Goal: Find specific page/section: Find specific page/section

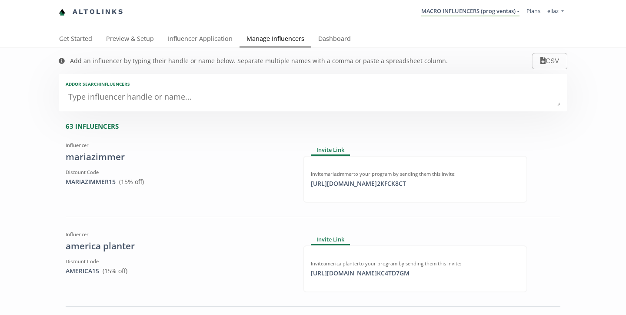
scroll to position [5003, 0]
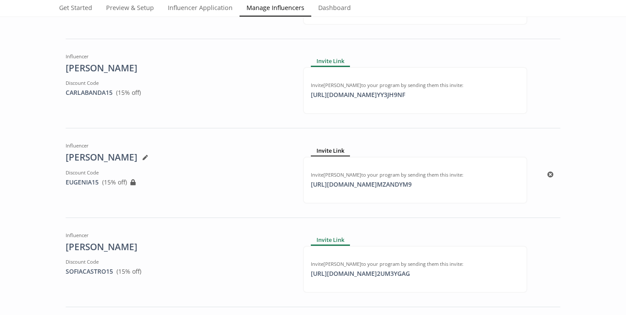
click at [332, 149] on div "Invite Link" at bounding box center [330, 151] width 39 height 10
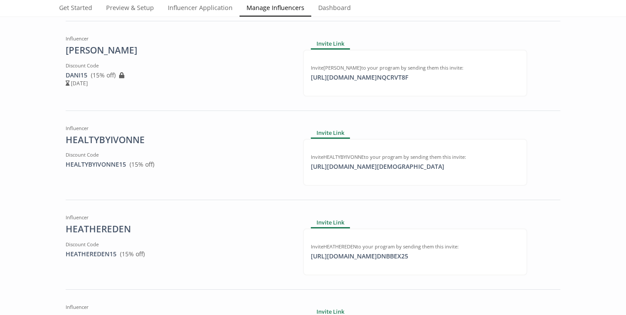
scroll to position [2034, 0]
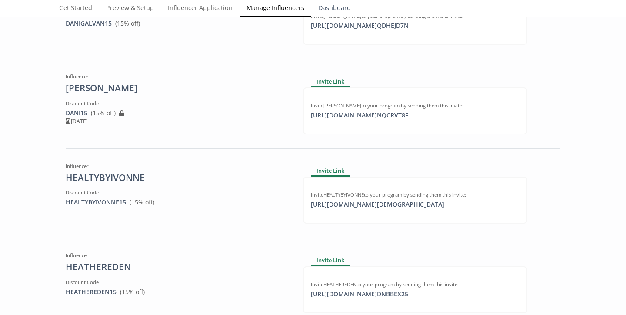
click at [337, 10] on link "Dashboard" at bounding box center [334, 8] width 47 height 17
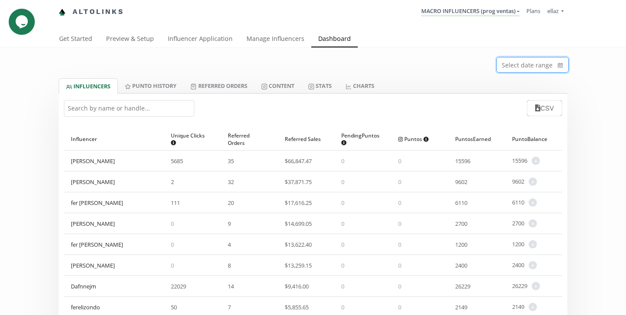
click at [537, 65] on input at bounding box center [532, 64] width 71 height 15
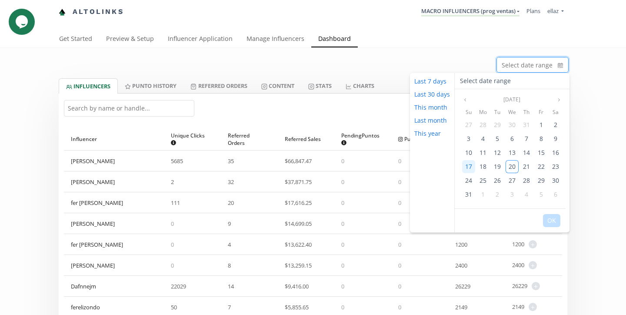
click at [470, 168] on span "17" at bounding box center [468, 166] width 7 height 8
click at [509, 165] on span "20" at bounding box center [512, 166] width 7 height 8
click at [547, 218] on button "OK" at bounding box center [551, 220] width 17 height 13
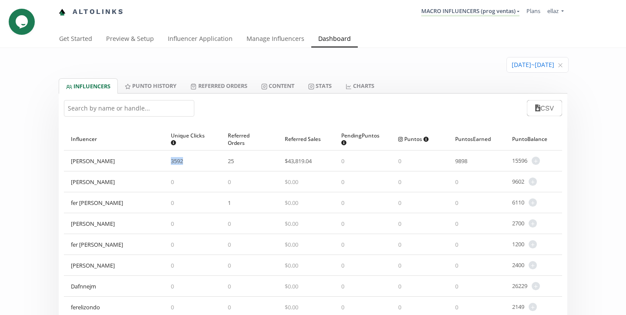
drag, startPoint x: 166, startPoint y: 164, endPoint x: 189, endPoint y: 162, distance: 23.2
click at [189, 162] on div "3592" at bounding box center [192, 160] width 57 height 20
click at [179, 161] on span "3592" at bounding box center [177, 161] width 12 height 8
click at [167, 166] on div "3592" at bounding box center [192, 160] width 57 height 20
drag, startPoint x: 220, startPoint y: 162, endPoint x: 238, endPoint y: 163, distance: 17.4
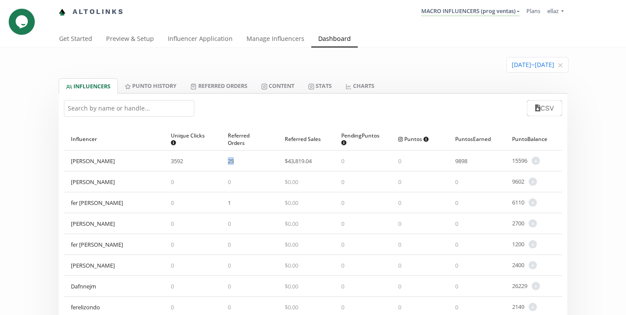
click at [238, 163] on div "25" at bounding box center [249, 160] width 57 height 20
drag, startPoint x: 164, startPoint y: 160, endPoint x: 190, endPoint y: 164, distance: 26.3
click at [190, 164] on div "3592" at bounding box center [192, 160] width 57 height 20
click at [173, 162] on span "3592" at bounding box center [177, 161] width 12 height 8
drag, startPoint x: 173, startPoint y: 161, endPoint x: 195, endPoint y: 161, distance: 21.7
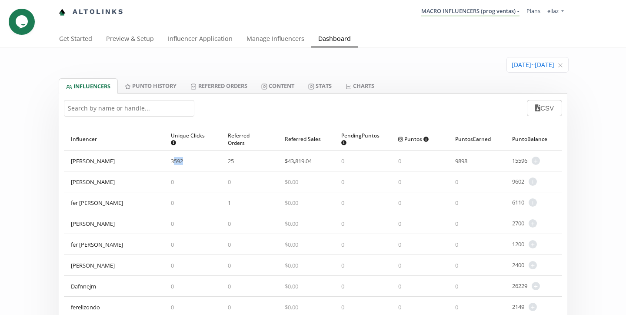
click at [195, 161] on div "3592" at bounding box center [192, 160] width 57 height 20
